Goal: Check status: Check status

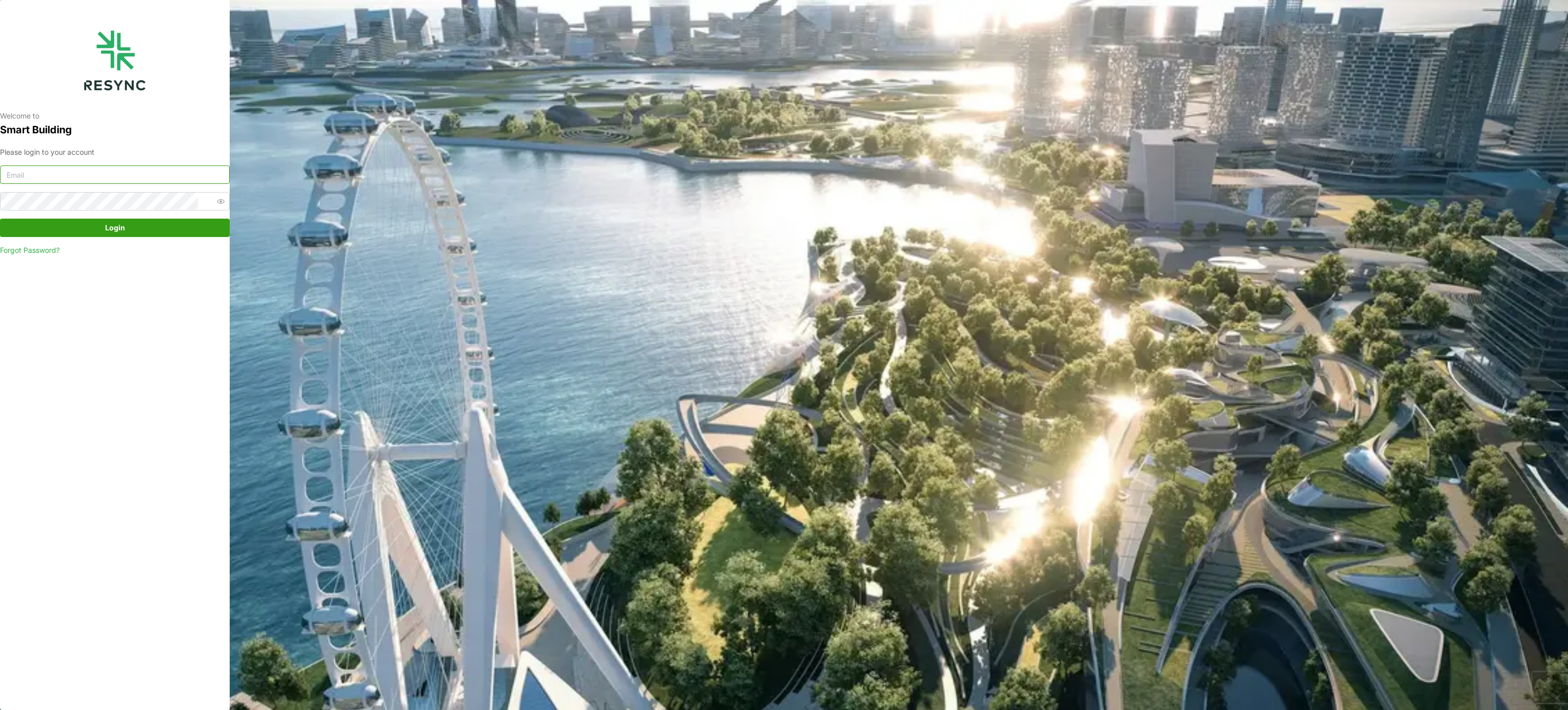
type input "murugesan.saravana@chuanlimengineering.com"
click at [100, 234] on span "Login" at bounding box center [115, 228] width 210 height 17
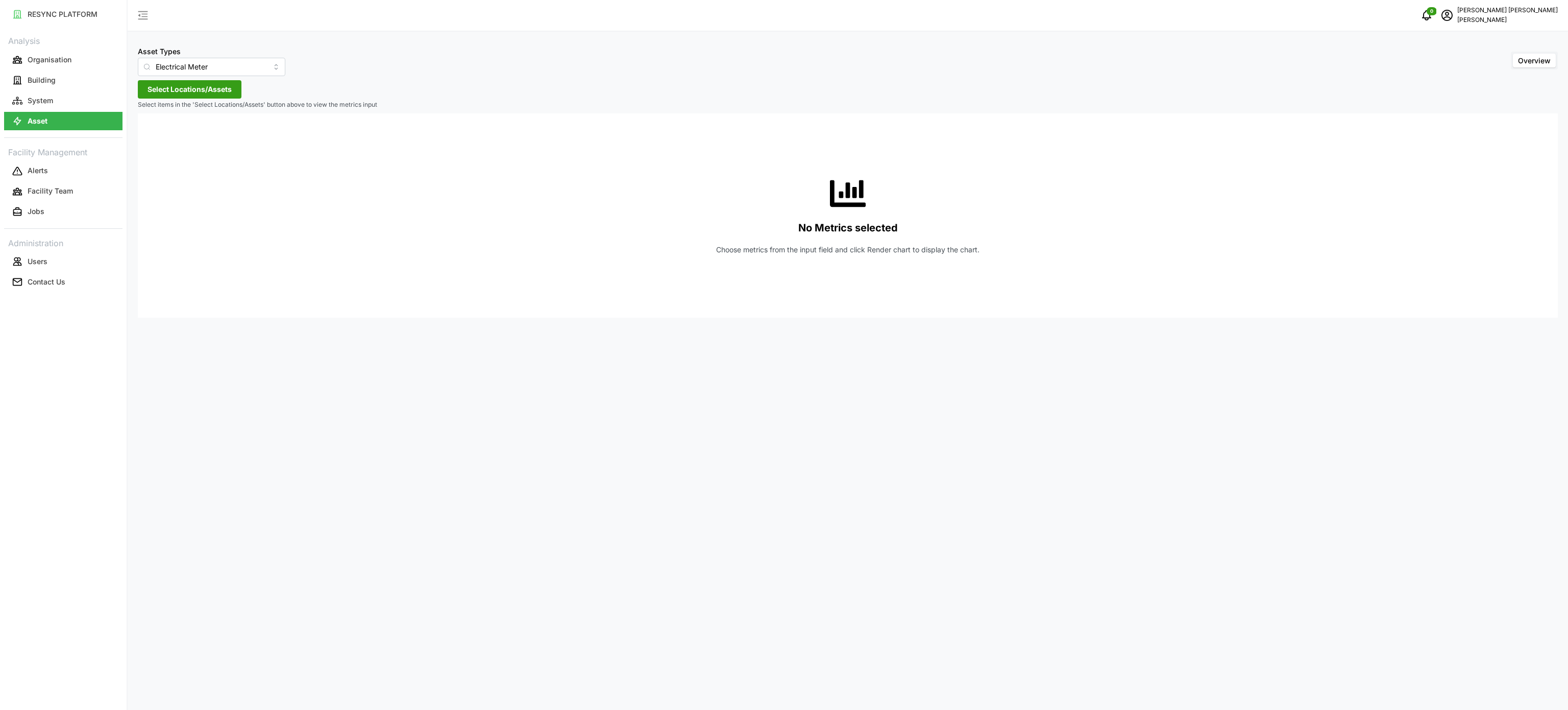
click at [180, 100] on p "Select items in the 'Select Locations/Assets' button above to view the metrics …" at bounding box center [847, 105] width 1420 height 9
click at [196, 92] on span "Select Locations/Assets" at bounding box center [190, 90] width 84 height 17
click at [148, 136] on icon at bounding box center [150, 135] width 8 height 8
click at [158, 166] on icon at bounding box center [159, 165] width 8 height 8
click at [168, 181] on icon at bounding box center [167, 179] width 8 height 8
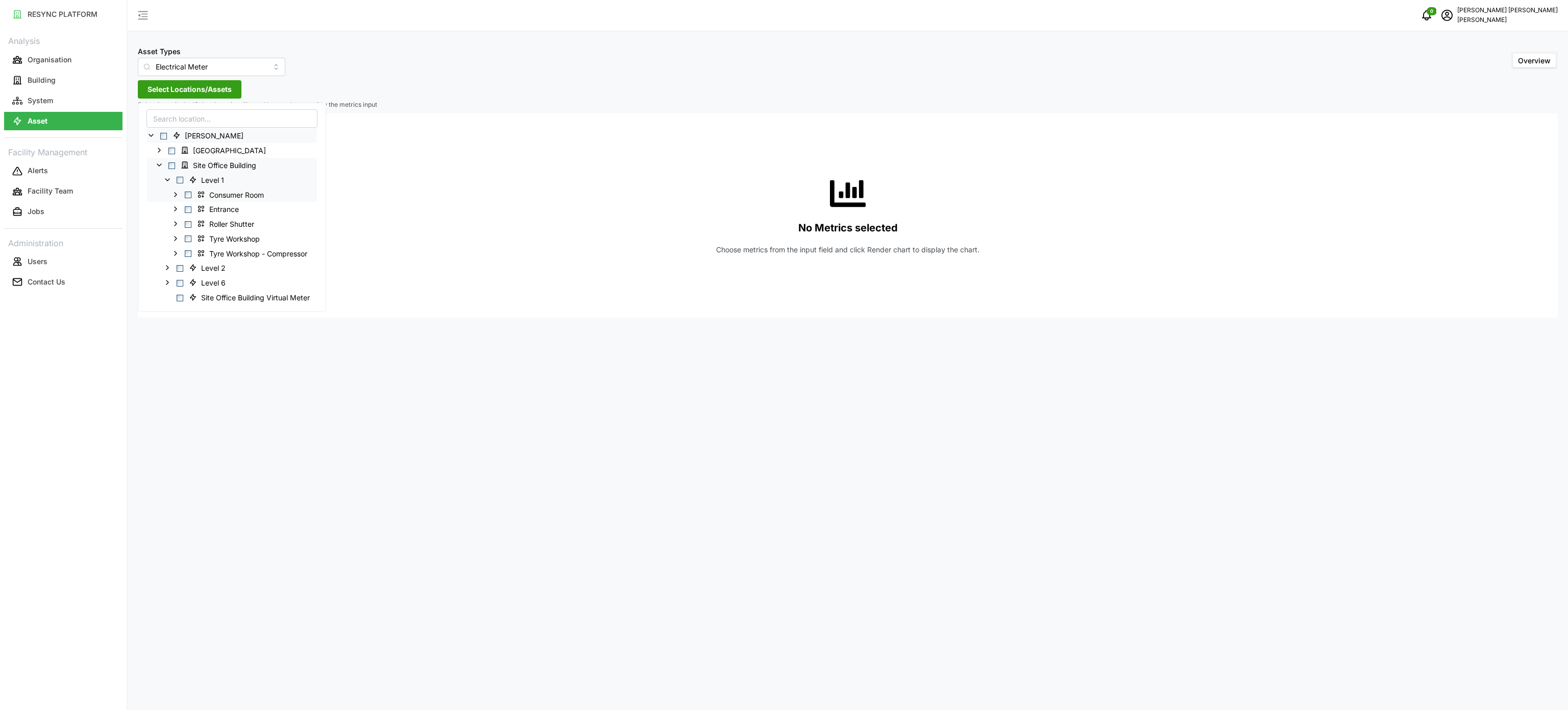
click at [175, 191] on icon at bounding box center [175, 193] width 8 height 8
click at [185, 235] on icon at bounding box center [183, 238] width 8 height 8
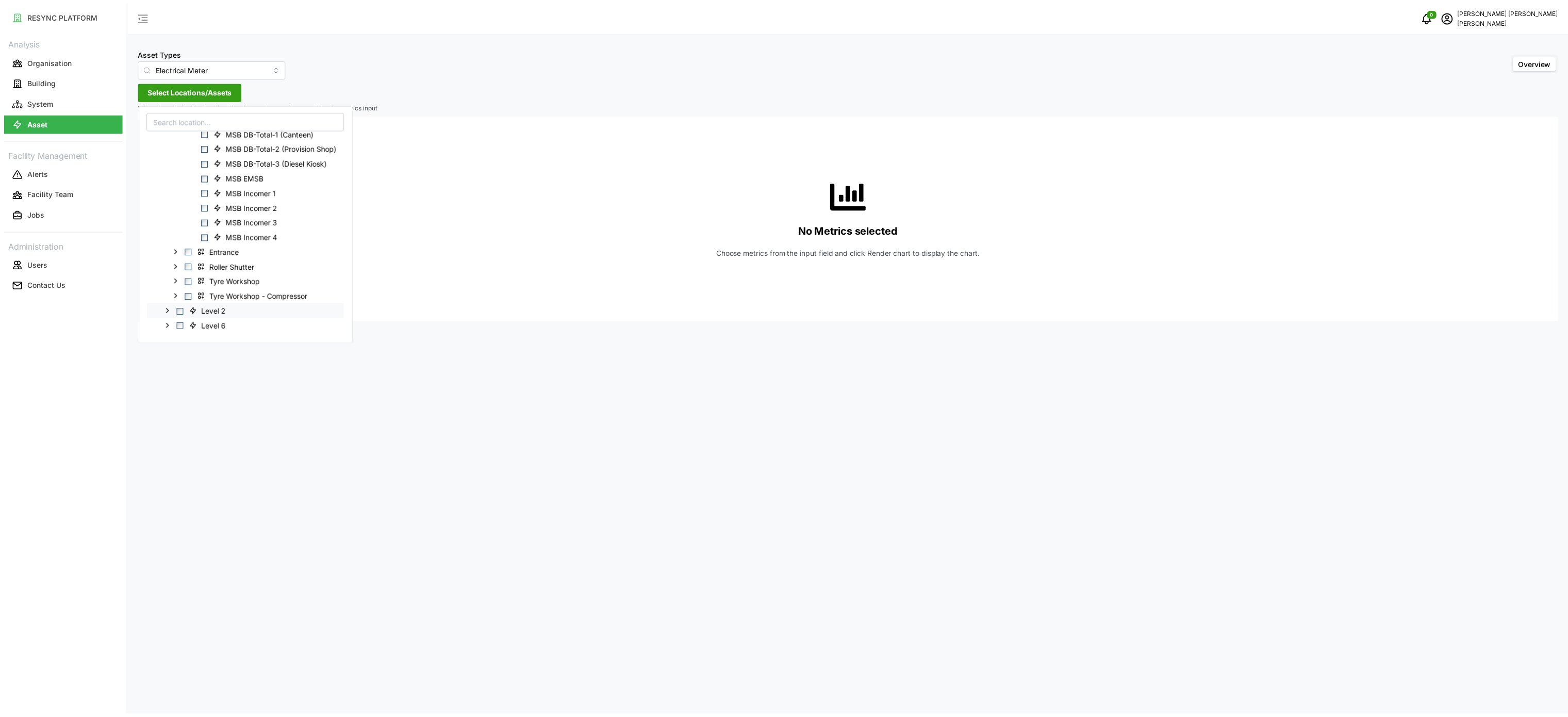
scroll to position [146, 0]
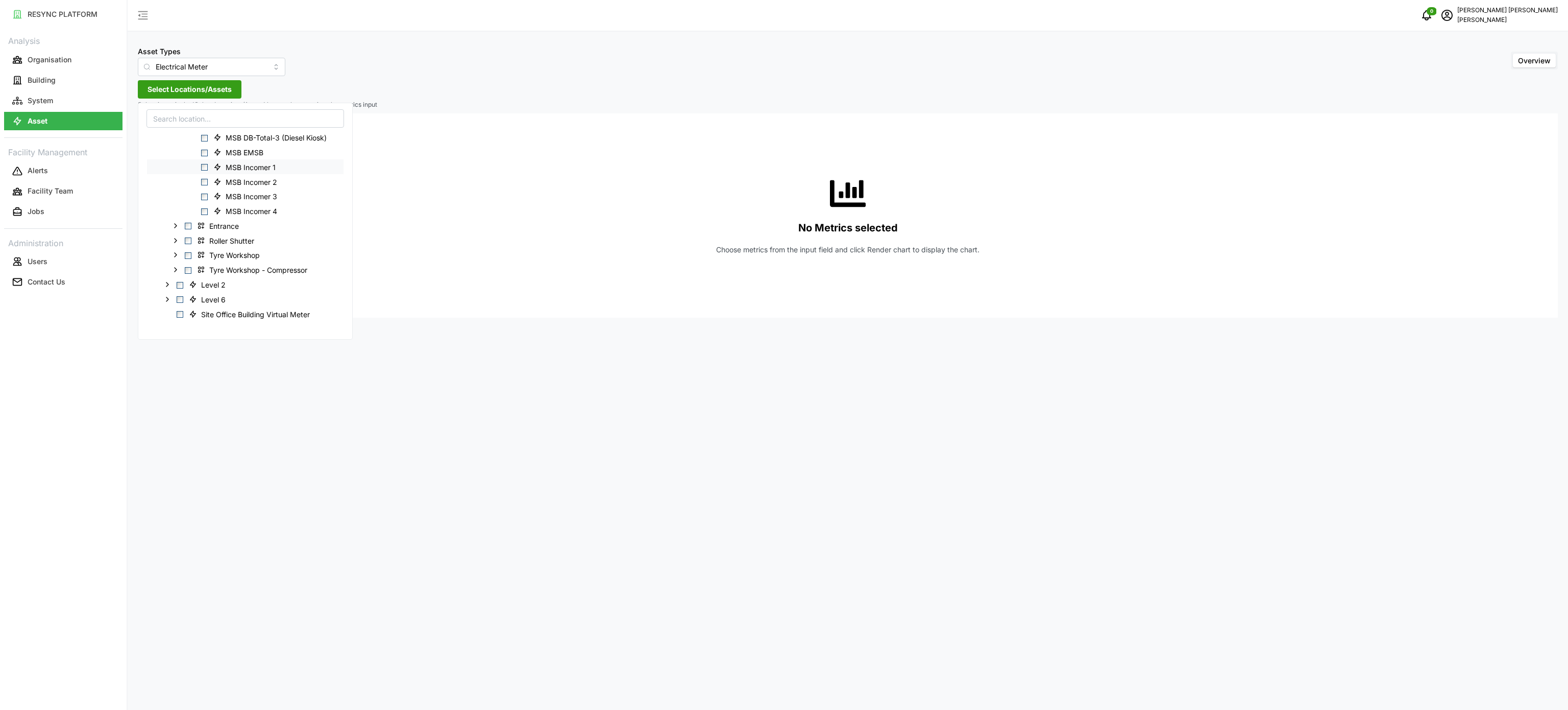
click at [202, 168] on span "Select MSB Incomer 1" at bounding box center [204, 167] width 6 height 6
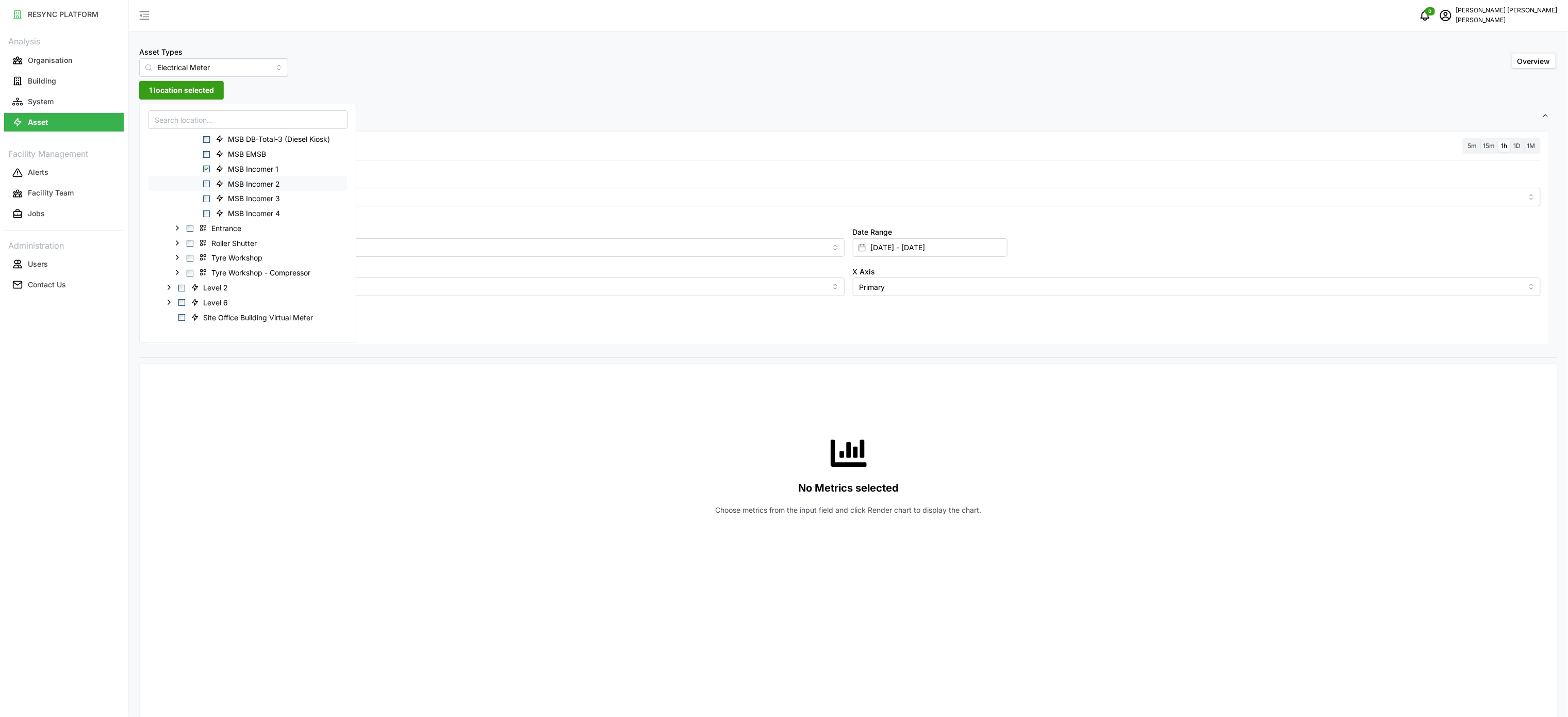
click at [209, 186] on span "Select MSB Incomer 2" at bounding box center [206, 184] width 7 height 7
click at [209, 200] on span "Select MSB Incomer 3" at bounding box center [206, 198] width 7 height 7
click at [208, 216] on span "Select MSB Incomer 4" at bounding box center [206, 213] width 7 height 7
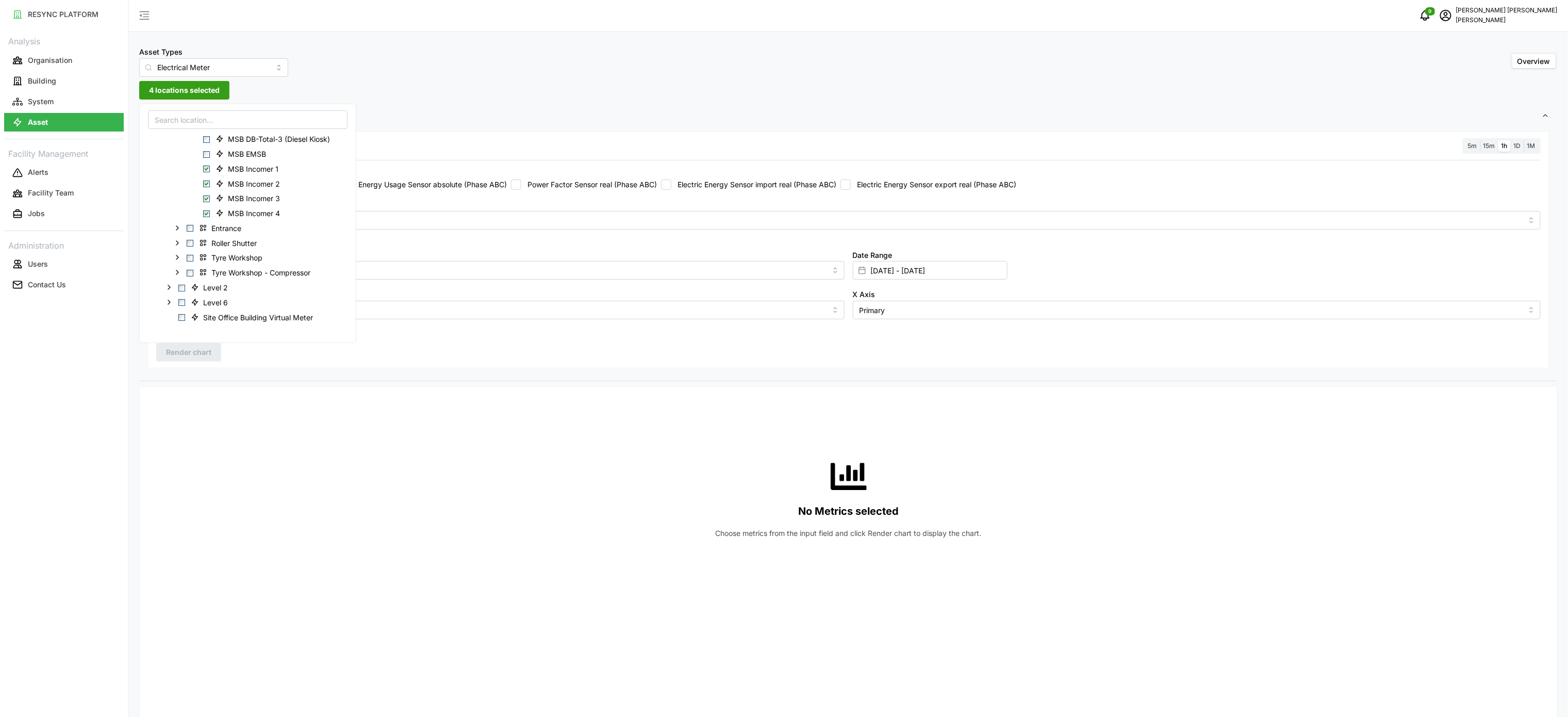
drag, startPoint x: 380, startPoint y: 591, endPoint x: 378, endPoint y: 533, distance: 58.0
click at [380, 591] on div "No Metrics selected Choose metrics from the input field and click Render chart …" at bounding box center [848, 498] width 1384 height 206
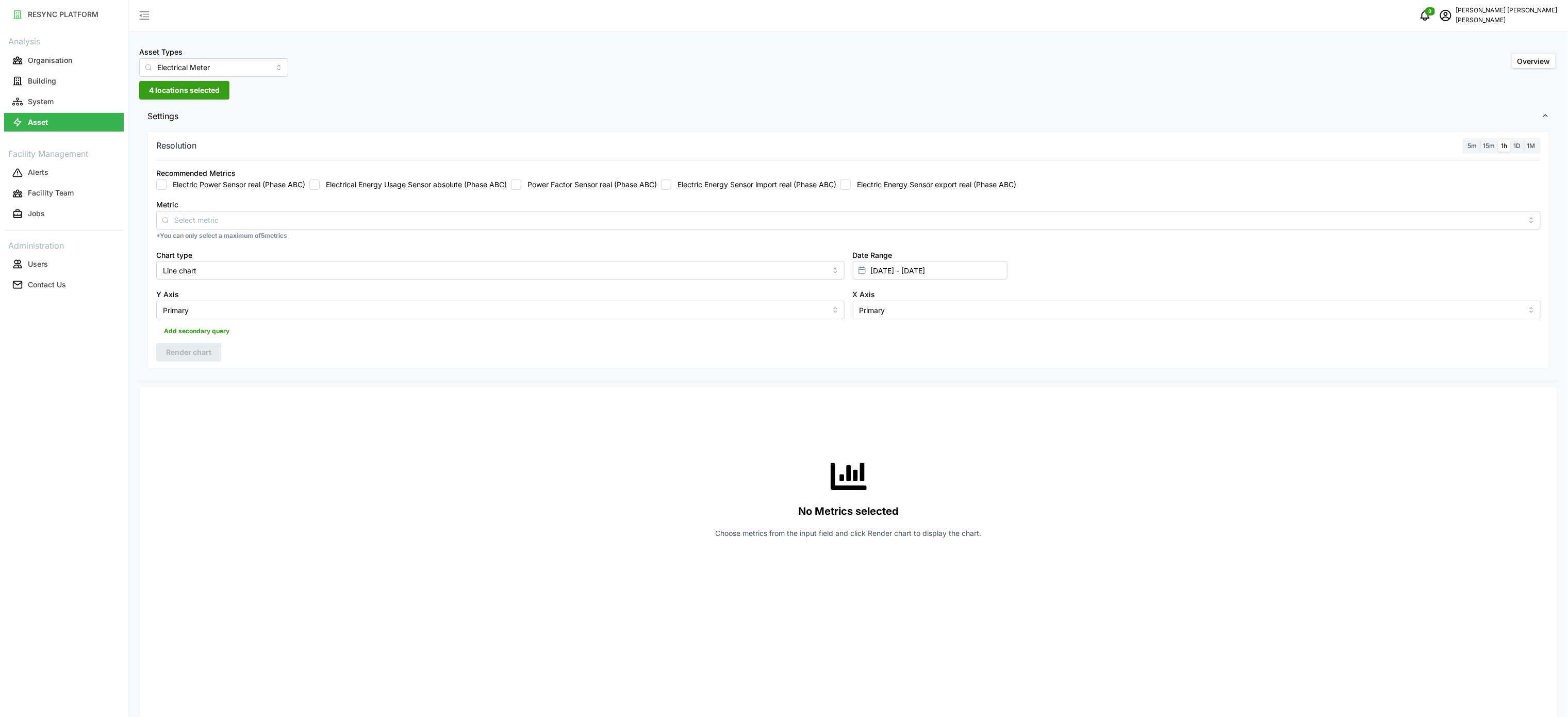
click at [704, 182] on label "Electric Energy Sensor import real (Phase ABC)" at bounding box center [754, 184] width 165 height 10
click at [671, 182] on input "Electric Energy Sensor import real (Phase ABC)" at bounding box center [666, 184] width 10 height 10
checkbox input "true"
click at [921, 267] on input "[DATE] - [DATE]" at bounding box center [930, 271] width 155 height 19
click at [976, 402] on button "11" at bounding box center [971, 394] width 19 height 19
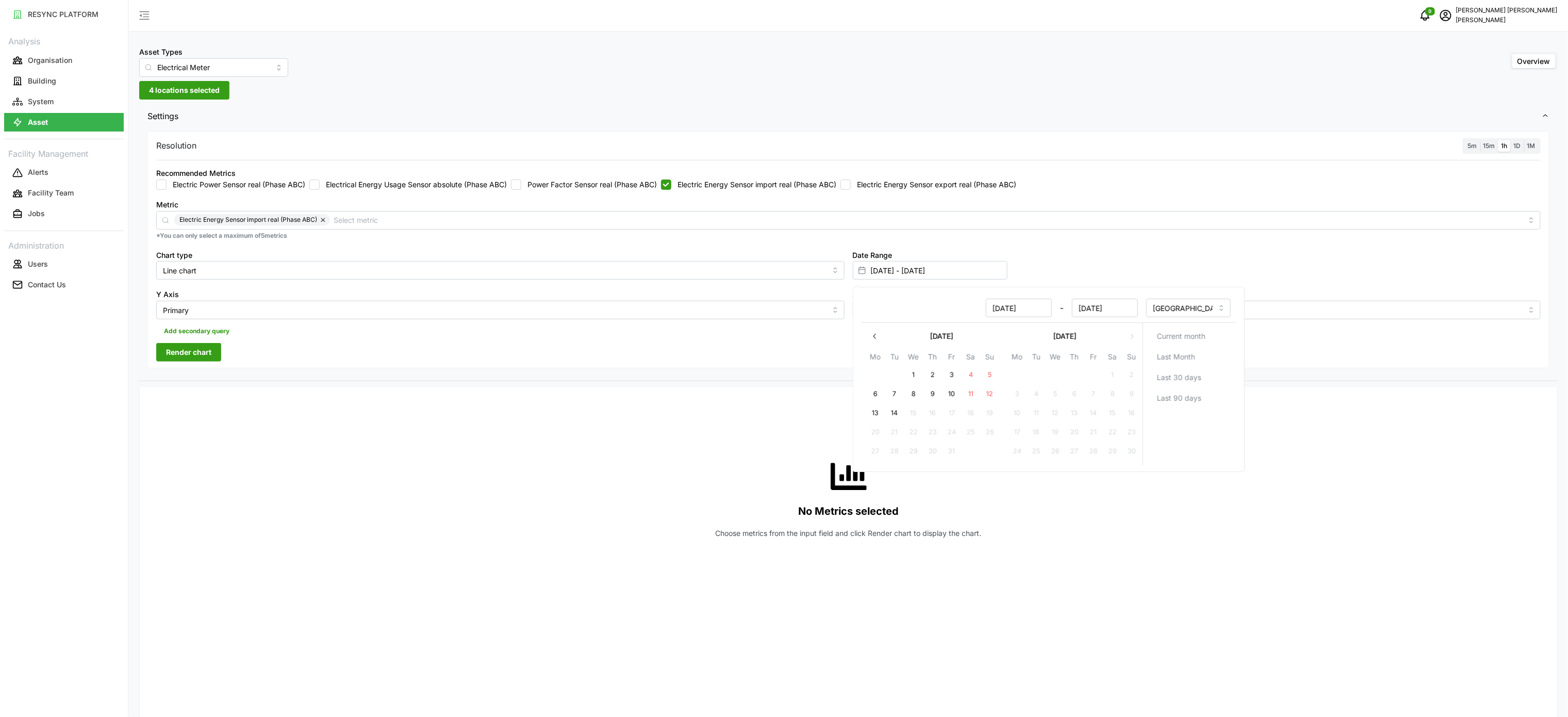
type input "[DATE] - [DATE]"
type input "[DATE]"
click at [976, 402] on button "11" at bounding box center [971, 394] width 19 height 19
type input "[DATE] - [DATE]"
type input "[DATE]"
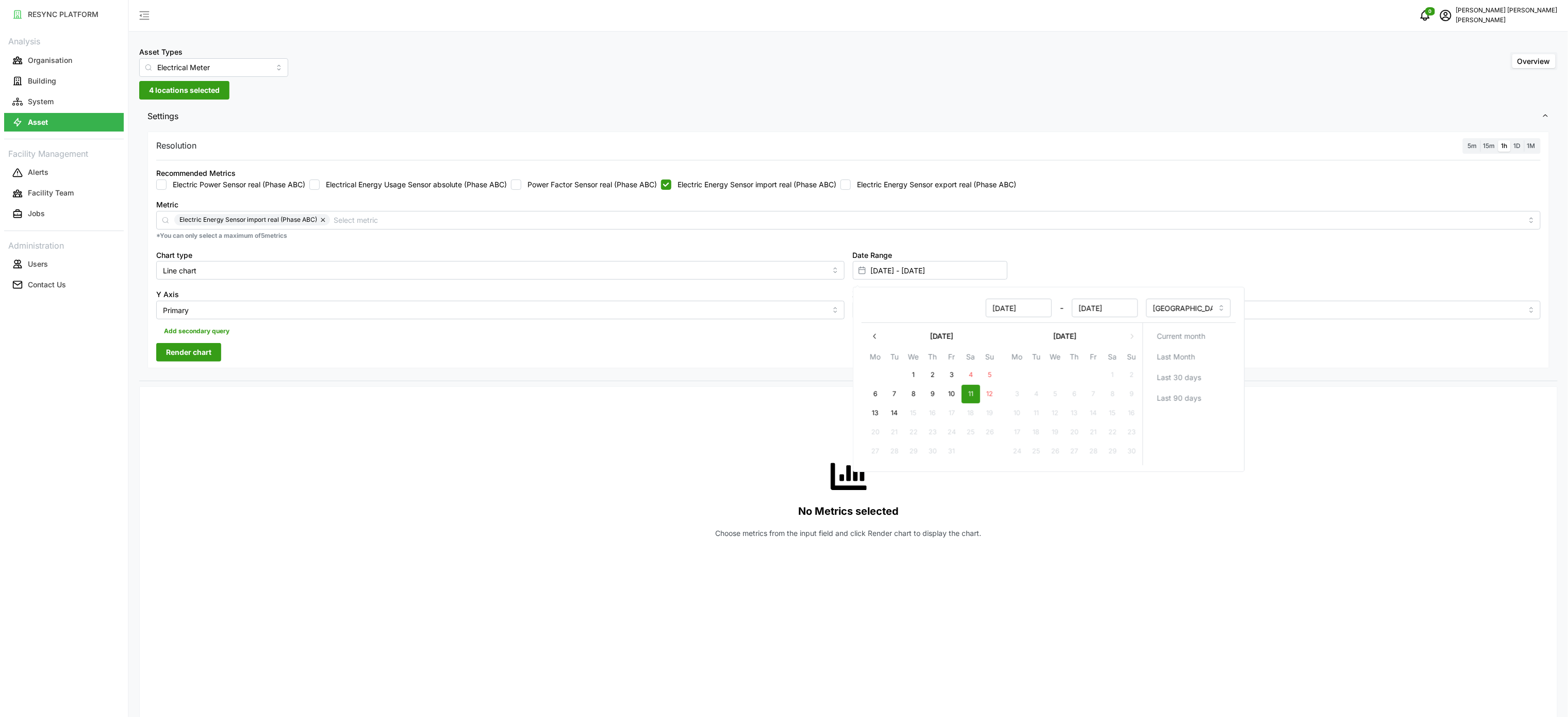
drag, startPoint x: 555, startPoint y: 436, endPoint x: 1452, endPoint y: 179, distance: 933.1
click at [555, 437] on div "No Metrics selected Choose metrics from the input field and click Render chart …" at bounding box center [848, 498] width 1384 height 206
click at [1504, 148] on span "1h" at bounding box center [1504, 145] width 7 height 8
click at [1499, 140] on input "1h" at bounding box center [1499, 140] width 0 height 0
click at [208, 358] on span "Render chart" at bounding box center [189, 352] width 46 height 17
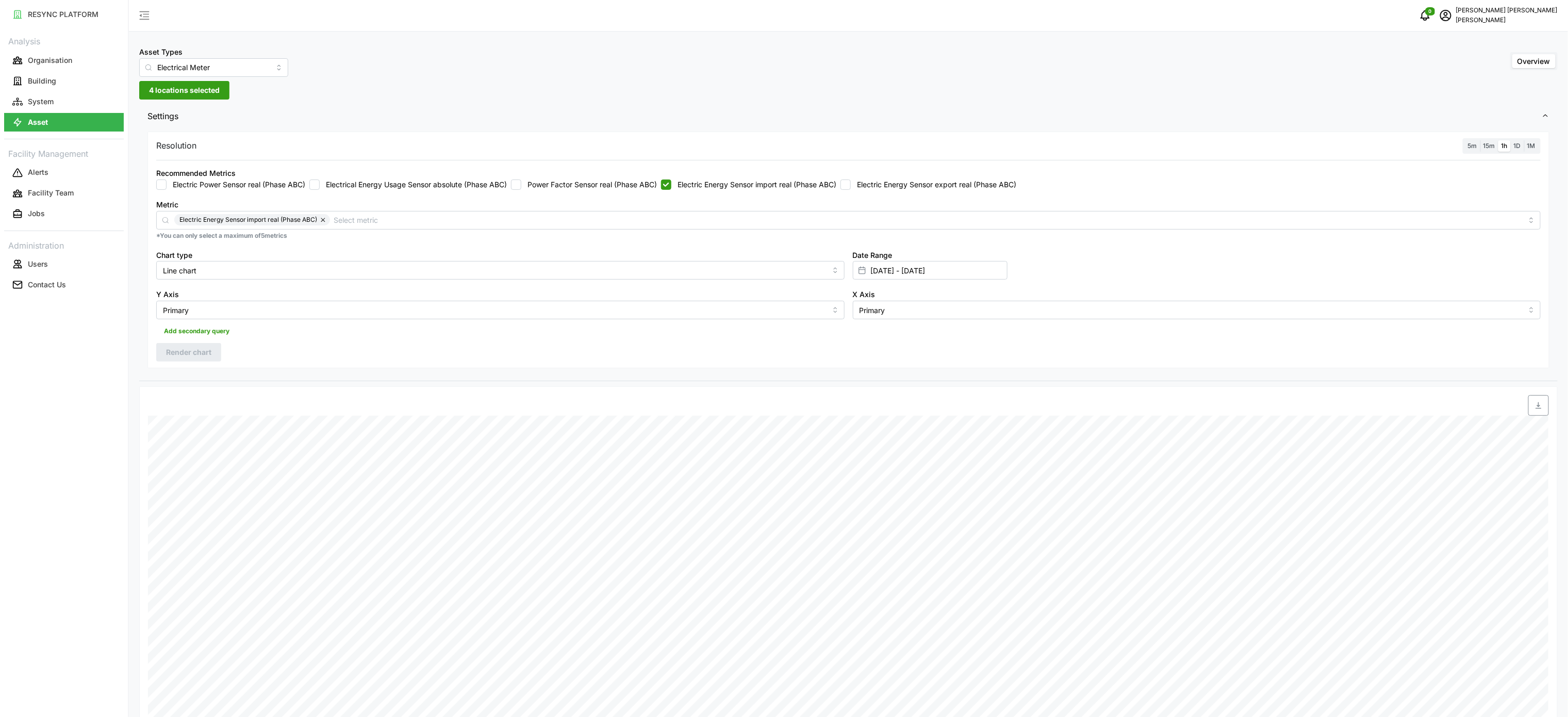
click at [1531, 402] on span "button" at bounding box center [1538, 405] width 20 height 20
drag, startPoint x: 685, startPoint y: 185, endPoint x: 779, endPoint y: 216, distance: 99.0
click at [685, 185] on label "Electric Energy Sensor import real (Phase ABC)" at bounding box center [754, 184] width 165 height 10
click at [671, 185] on input "Electric Energy Sensor import real (Phase ABC)" at bounding box center [666, 184] width 10 height 10
checkbox input "false"
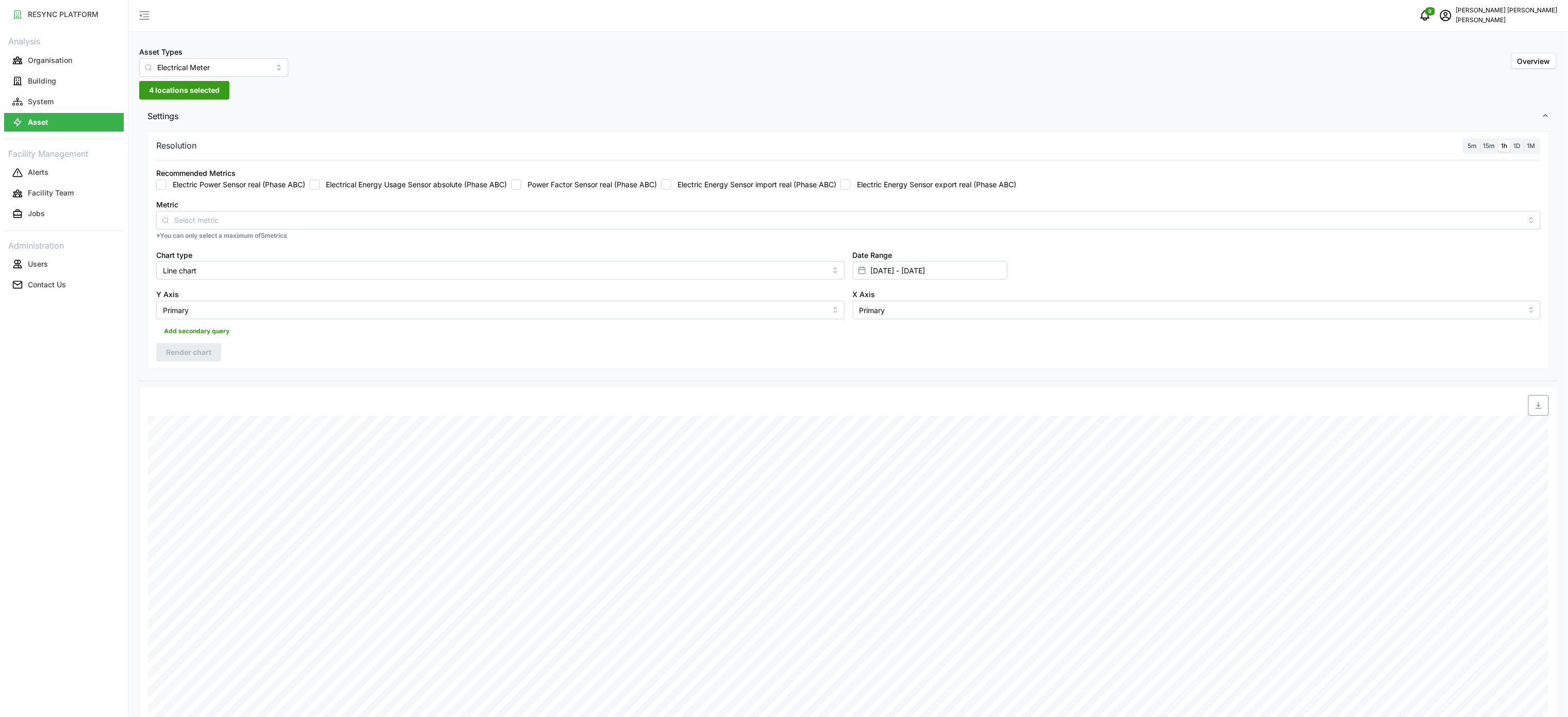
click at [915, 190] on label "Electric Energy Sensor export real (Phase ABC)" at bounding box center [933, 184] width 166 height 10
click at [851, 190] on input "Electric Energy Sensor export real (Phase ABC)" at bounding box center [845, 184] width 10 height 10
checkbox input "true"
click at [202, 353] on span "Render chart" at bounding box center [189, 352] width 46 height 17
click at [1542, 410] on icon "button" at bounding box center [1538, 405] width 8 height 8
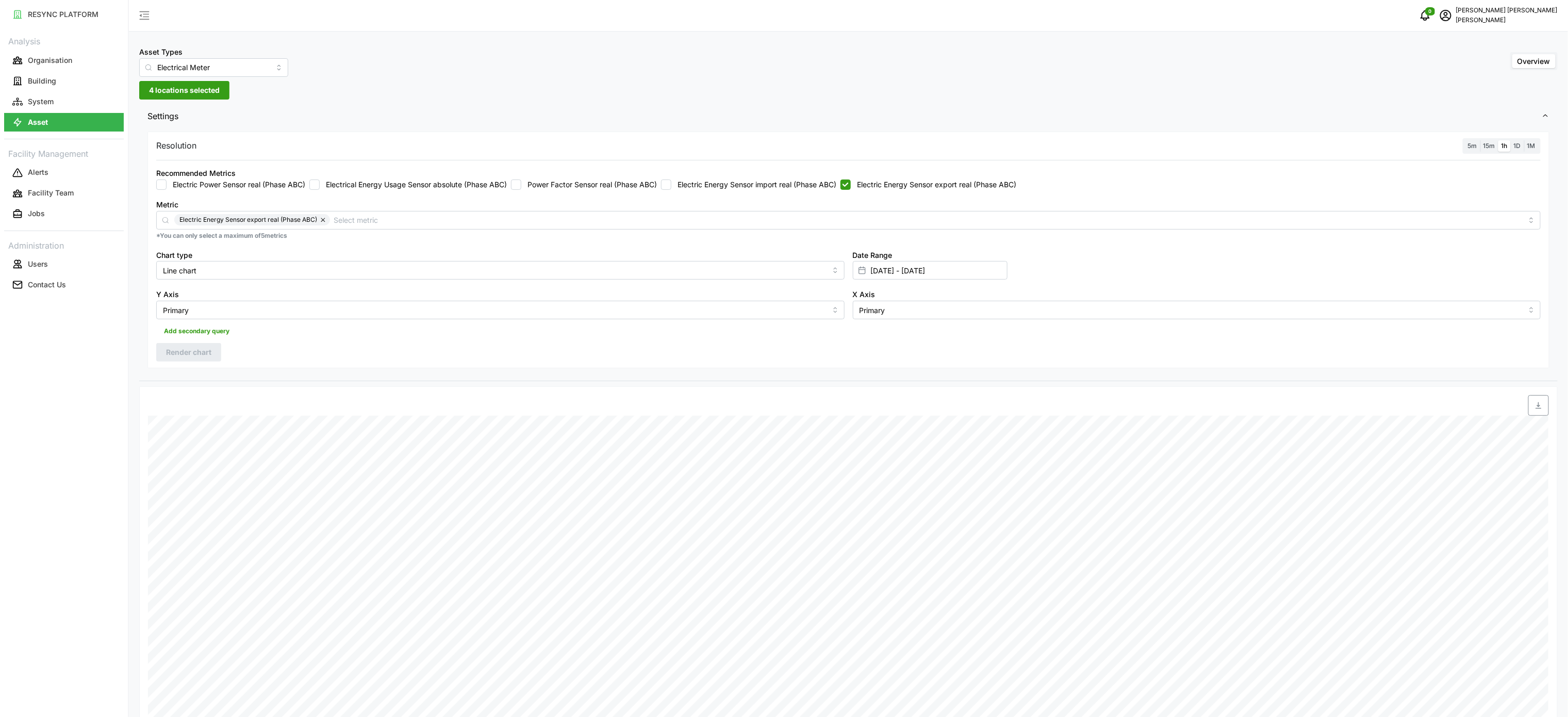
click at [1461, 108] on span "Settings" at bounding box center [845, 116] width 1394 height 25
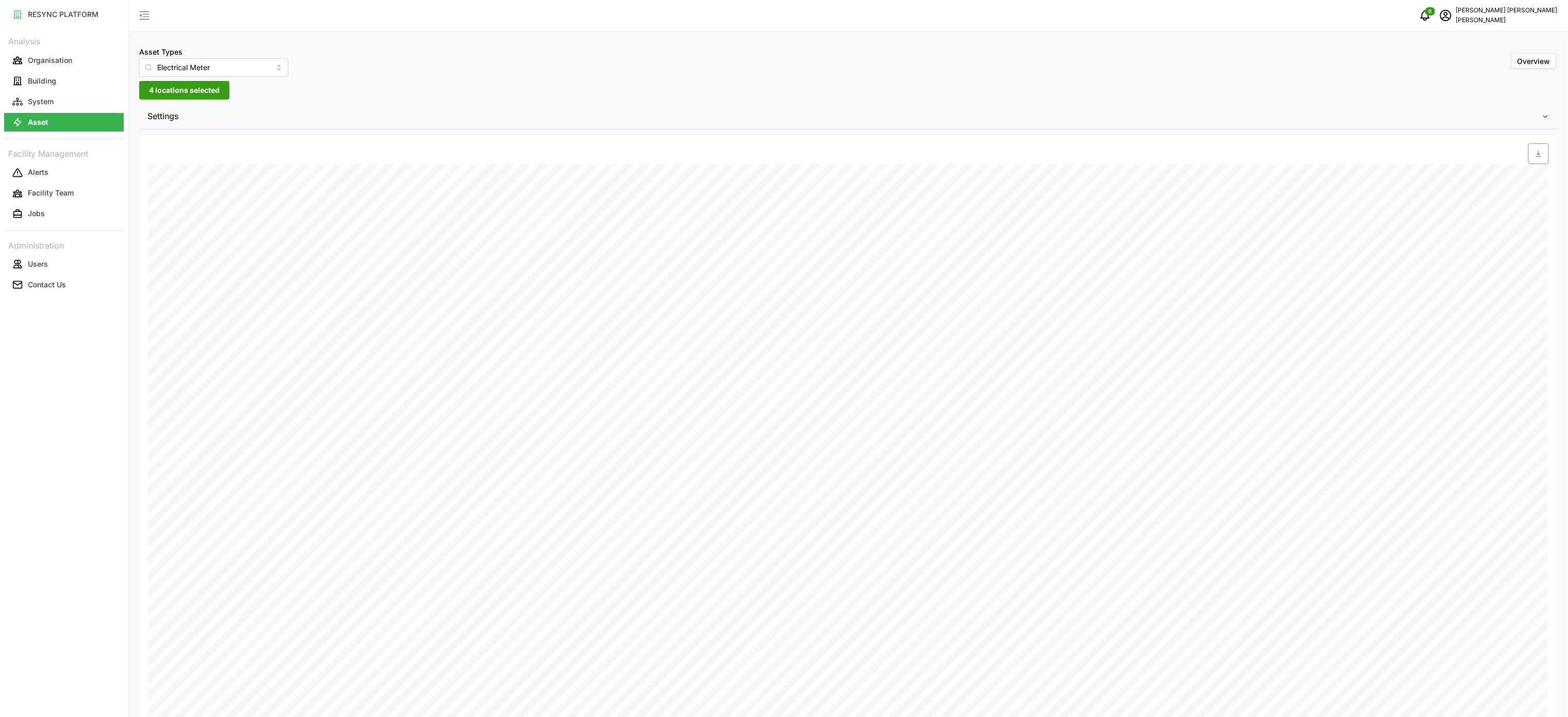
click at [122, 384] on div "RESYNC PLATFORM Analysis Organisation Building System Asset Facility Management…" at bounding box center [64, 358] width 128 height 717
click at [700, 34] on div "Asset Types Electrical Meter Overview 4 locations selected Settings Resolution …" at bounding box center [848, 398] width 1439 height 797
click at [150, 114] on span "Settings" at bounding box center [845, 116] width 1394 height 25
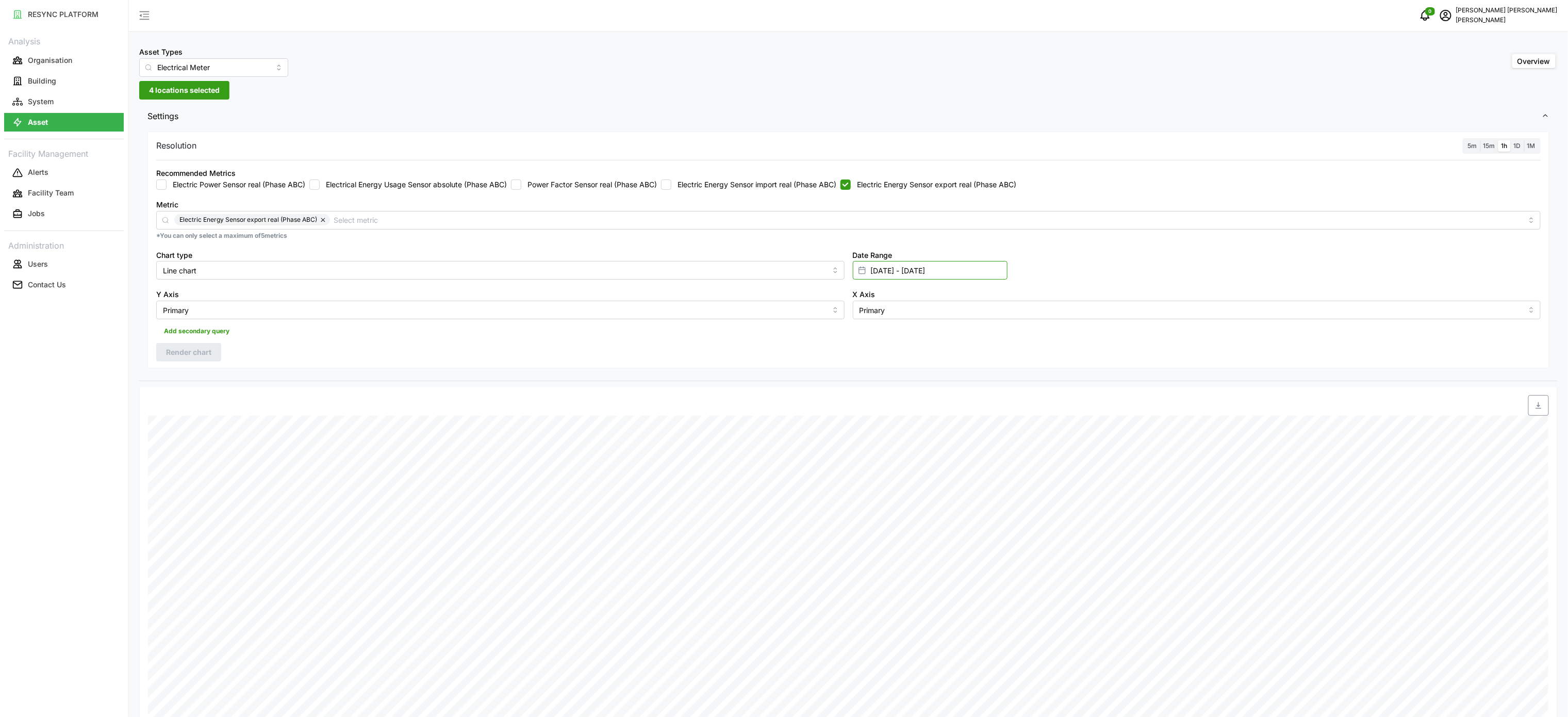
click at [934, 272] on input "[DATE] - [DATE]" at bounding box center [930, 271] width 155 height 19
click at [991, 397] on button "12" at bounding box center [989, 394] width 19 height 19
type input "[DATE] - [DATE]"
type input "[DATE]"
click at [991, 397] on button "12" at bounding box center [989, 394] width 19 height 19
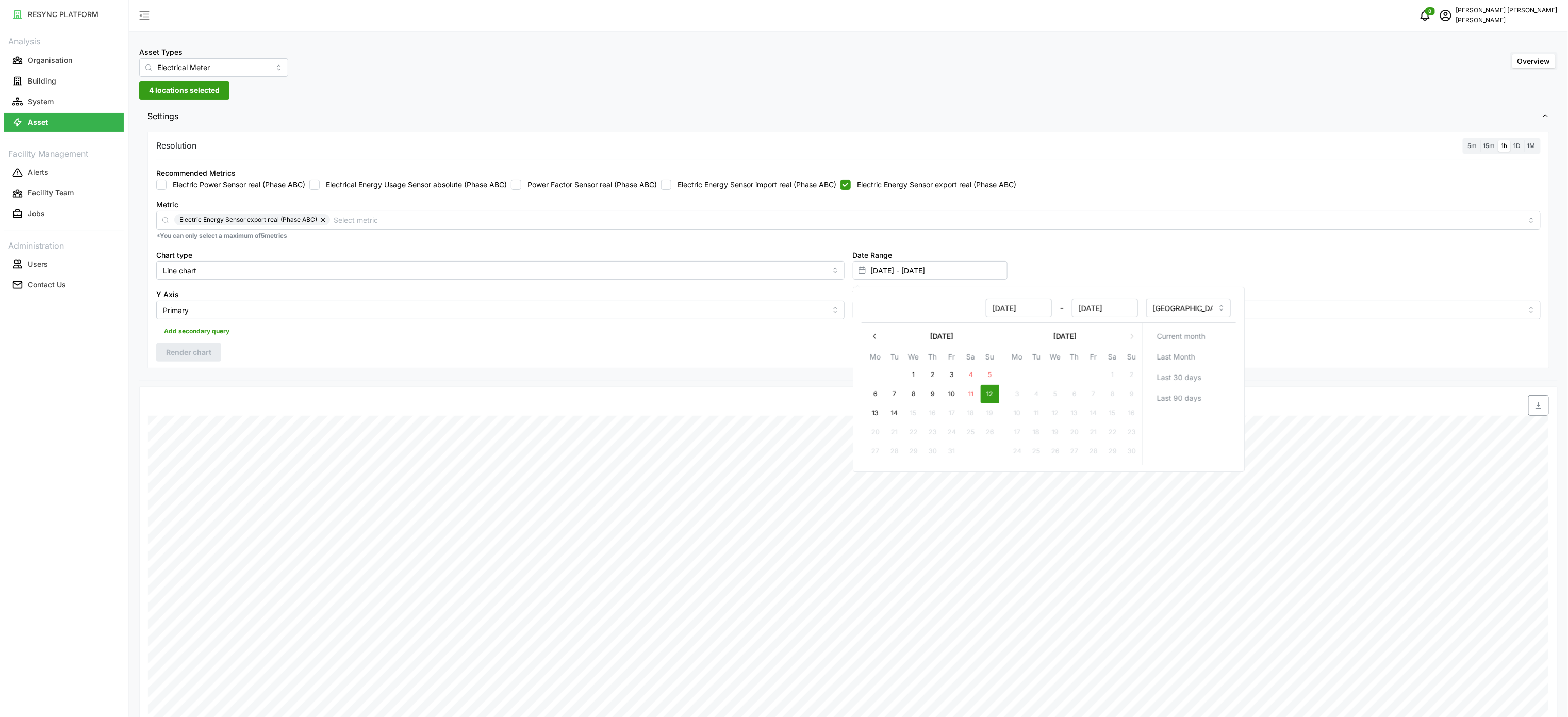
type input "[DATE] - [DATE]"
type input "[DATE]"
click at [725, 352] on div "Resolution 5m 15m 1h 1D 1M Recommended Metrics Electric Power Sensor real (Phas…" at bounding box center [848, 250] width 1402 height 237
click at [877, 184] on label "Electric Energy Sensor export real (Phase ABC)" at bounding box center [933, 184] width 166 height 10
click at [851, 184] on input "Electric Energy Sensor export real (Phase ABC)" at bounding box center [845, 184] width 10 height 10
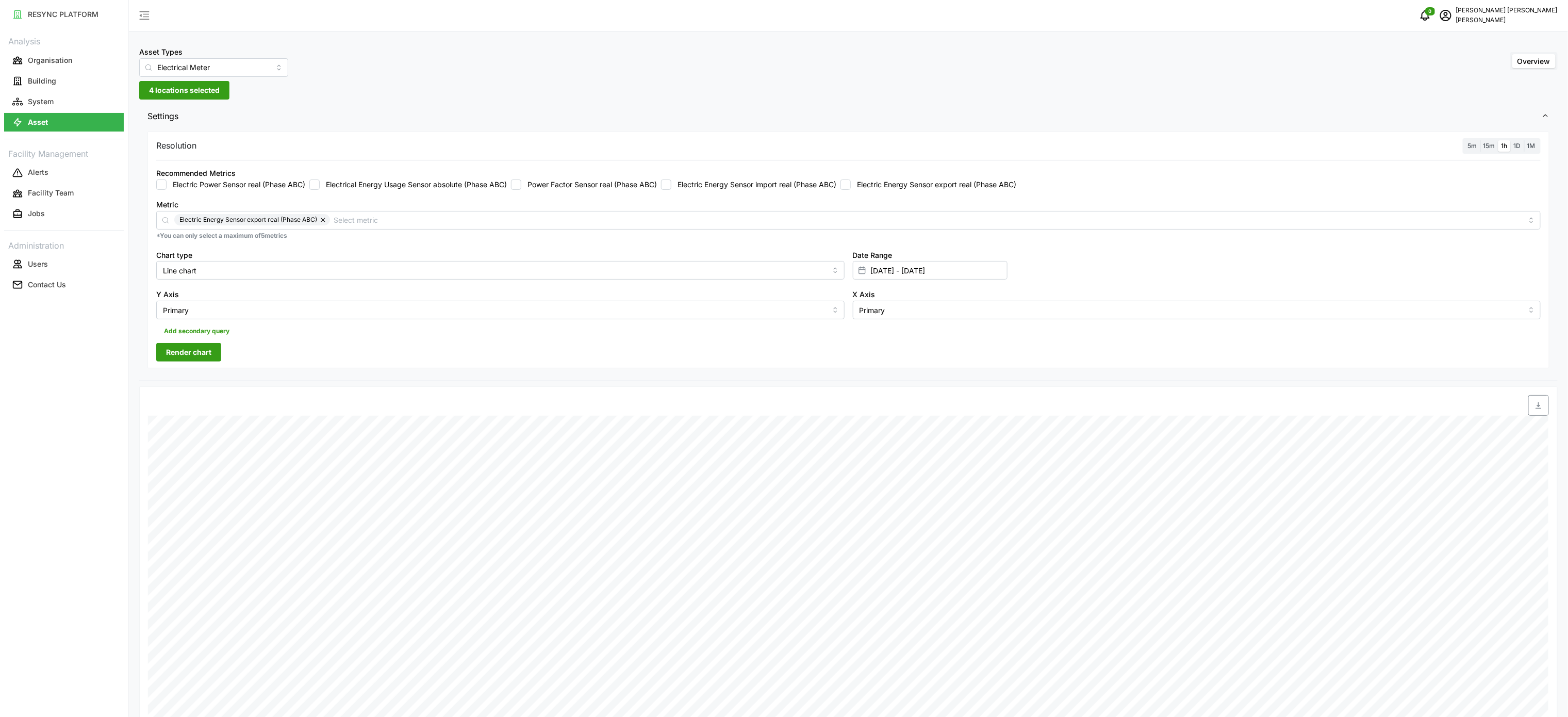
checkbox input "false"
click at [796, 184] on label "Electric Energy Sensor import real (Phase ABC)" at bounding box center [754, 184] width 165 height 10
click at [671, 184] on input "Electric Energy Sensor import real (Phase ABC)" at bounding box center [666, 184] width 10 height 10
click at [175, 357] on span "Render chart" at bounding box center [189, 352] width 46 height 17
click at [1543, 408] on span "button" at bounding box center [1538, 405] width 20 height 20
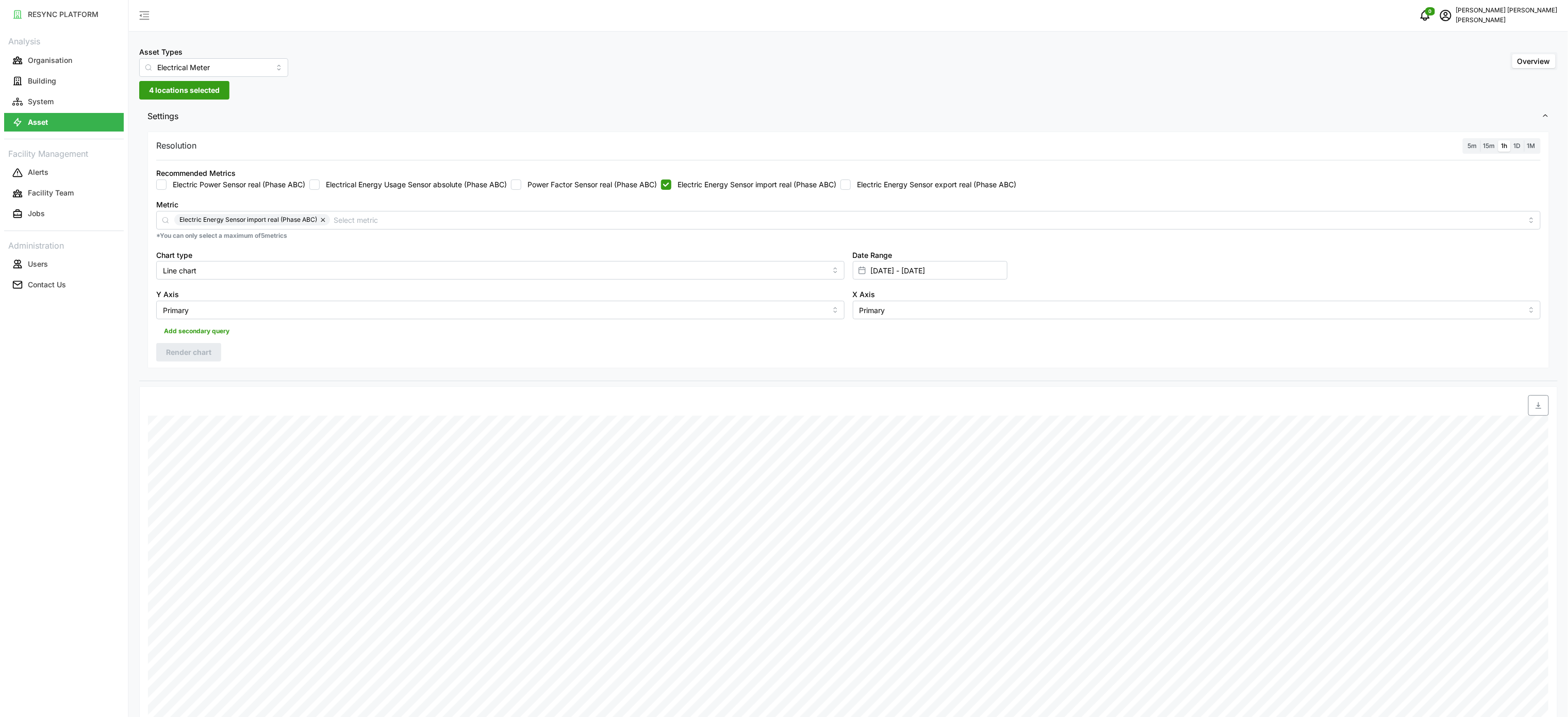
click at [782, 187] on label "Electric Energy Sensor import real (Phase ABC)" at bounding box center [754, 184] width 165 height 10
click at [671, 187] on input "Electric Energy Sensor import real (Phase ABC)" at bounding box center [666, 184] width 10 height 10
checkbox input "false"
click at [895, 186] on label "Electric Energy Sensor export real (Phase ABC)" at bounding box center [933, 184] width 166 height 10
click at [851, 186] on input "Electric Energy Sensor export real (Phase ABC)" at bounding box center [845, 184] width 10 height 10
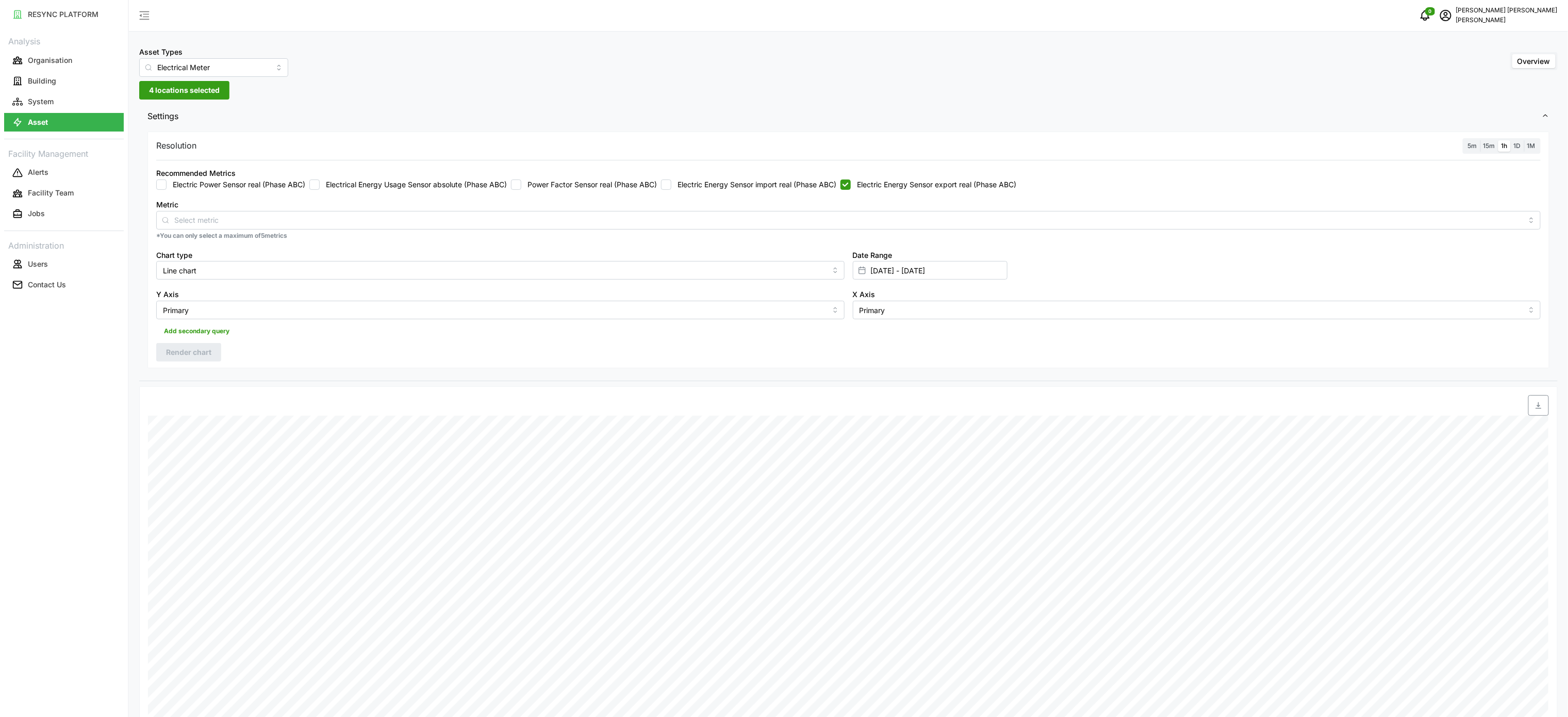
checkbox input "true"
click at [163, 358] on button "Render chart" at bounding box center [189, 352] width 65 height 19
click at [1544, 407] on span "button" at bounding box center [1538, 405] width 20 height 20
